Goal: Transaction & Acquisition: Purchase product/service

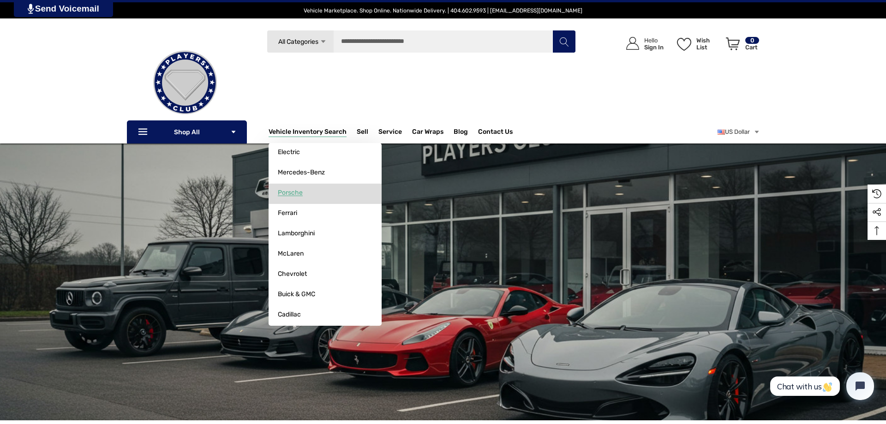
click at [306, 196] on link "Porsche" at bounding box center [325, 193] width 113 height 18
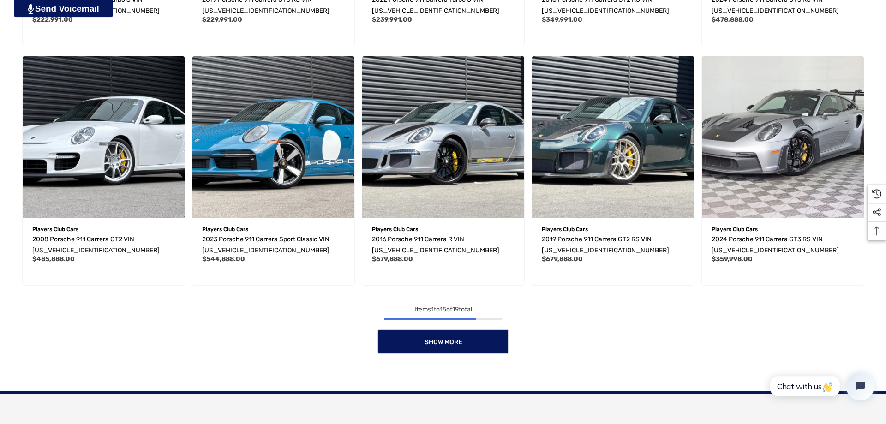
scroll to position [753, 0]
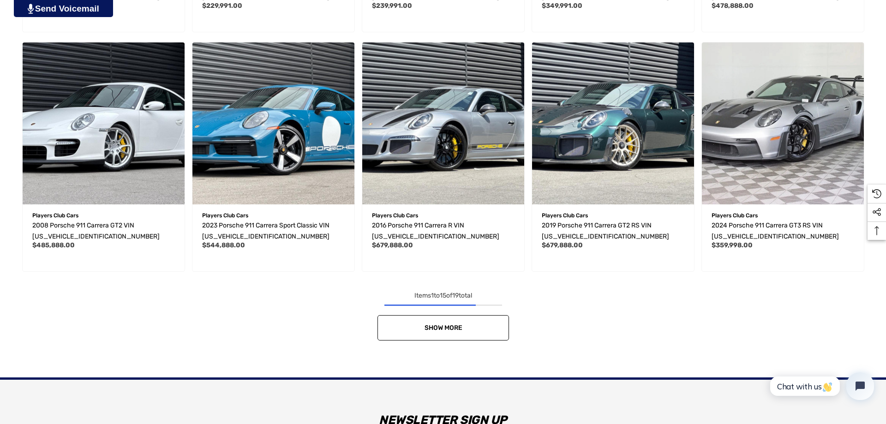
click at [469, 334] on link "Show More" at bounding box center [444, 327] width 132 height 25
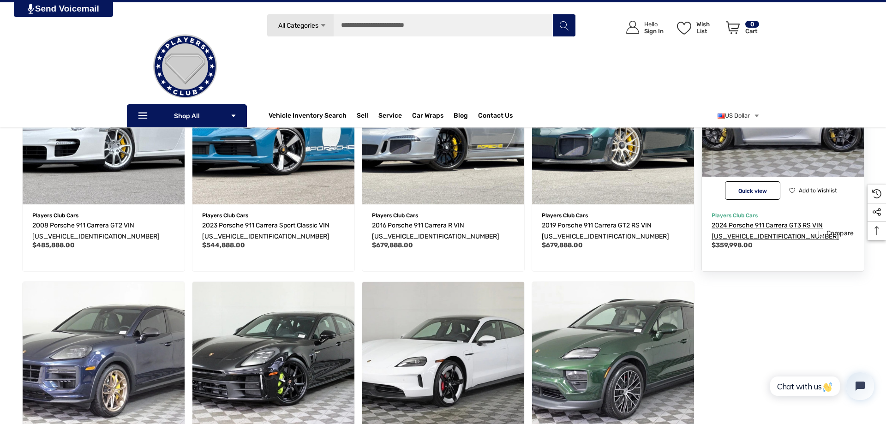
click at [753, 221] on link "2024 Porsche 911 Carrera GT3 RS VIN WP0AF2A91RS272120" at bounding box center [783, 231] width 143 height 22
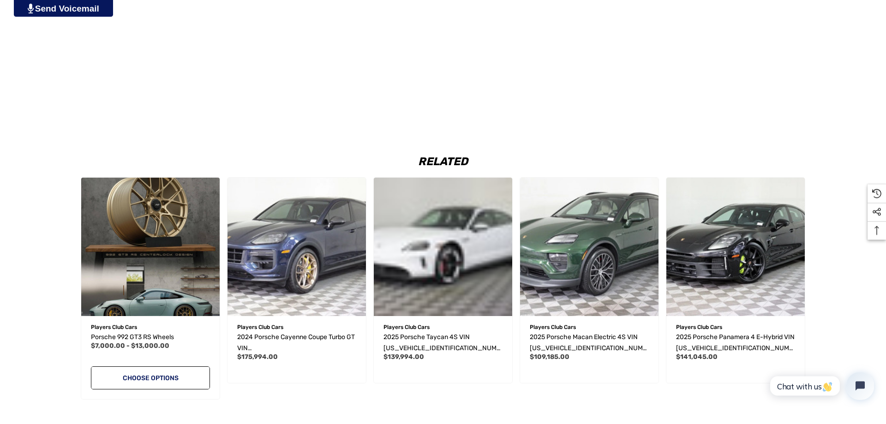
scroll to position [1459, 0]
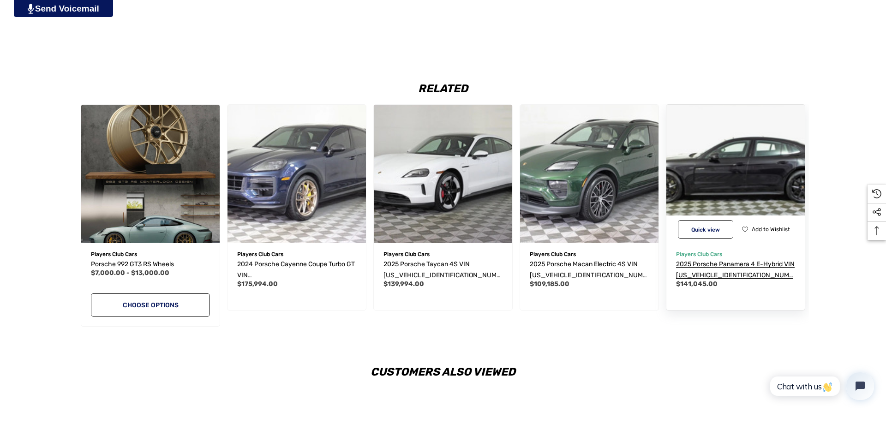
click at [743, 270] on span "2025 Porsche Panamera 4 E-Hybrid VIN WP0AE2YA9SL045390" at bounding box center [735, 275] width 119 height 30
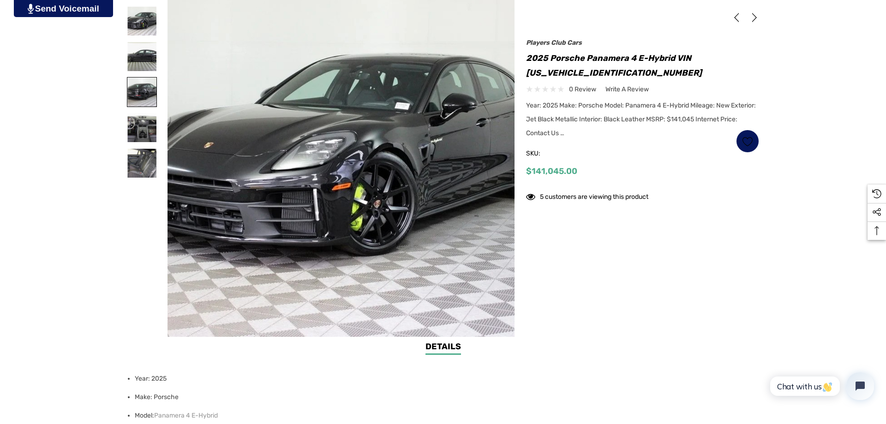
click at [143, 94] on img at bounding box center [141, 92] width 29 height 29
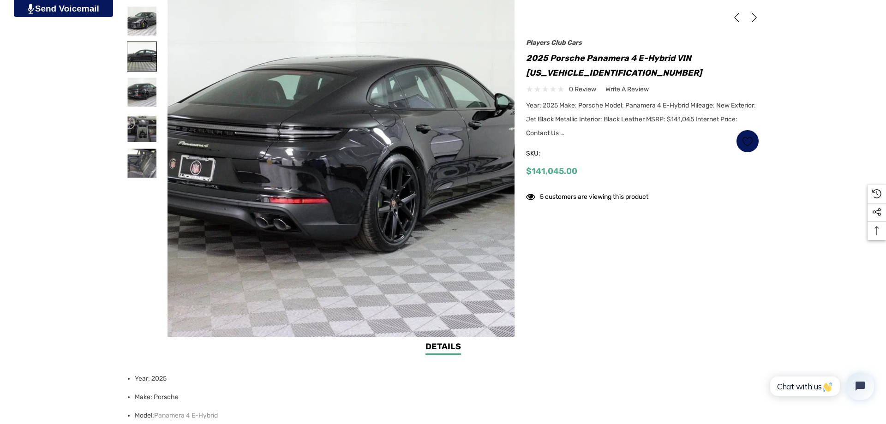
click at [143, 60] on img at bounding box center [141, 56] width 29 height 29
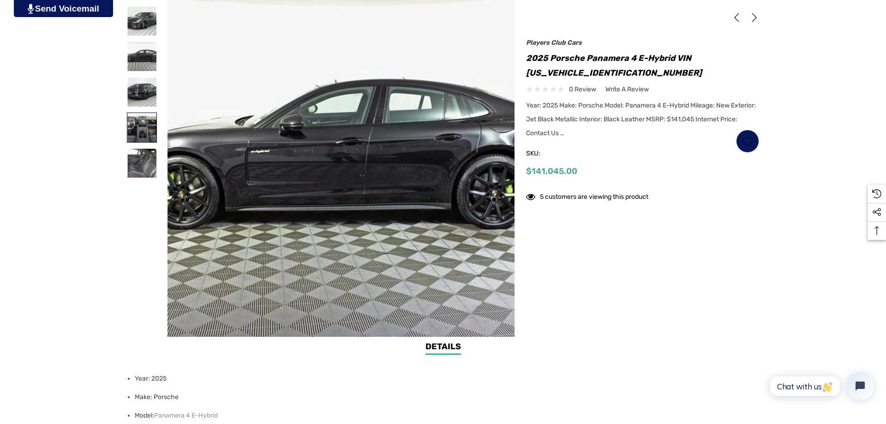
click at [134, 127] on img at bounding box center [141, 127] width 29 height 29
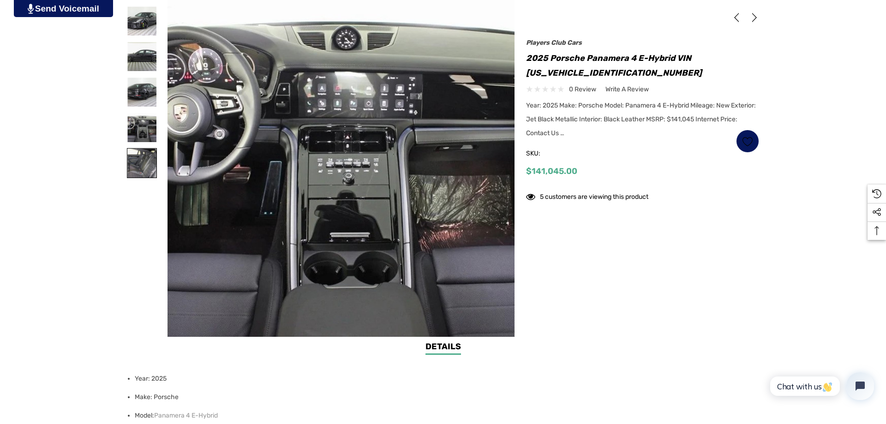
click at [144, 171] on img at bounding box center [141, 163] width 29 height 29
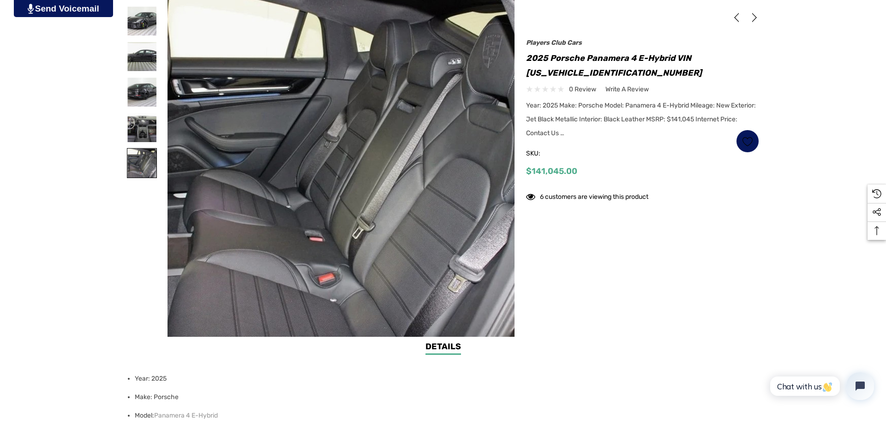
click at [132, 168] on img at bounding box center [141, 163] width 29 height 29
